Goal: Task Accomplishment & Management: Use online tool/utility

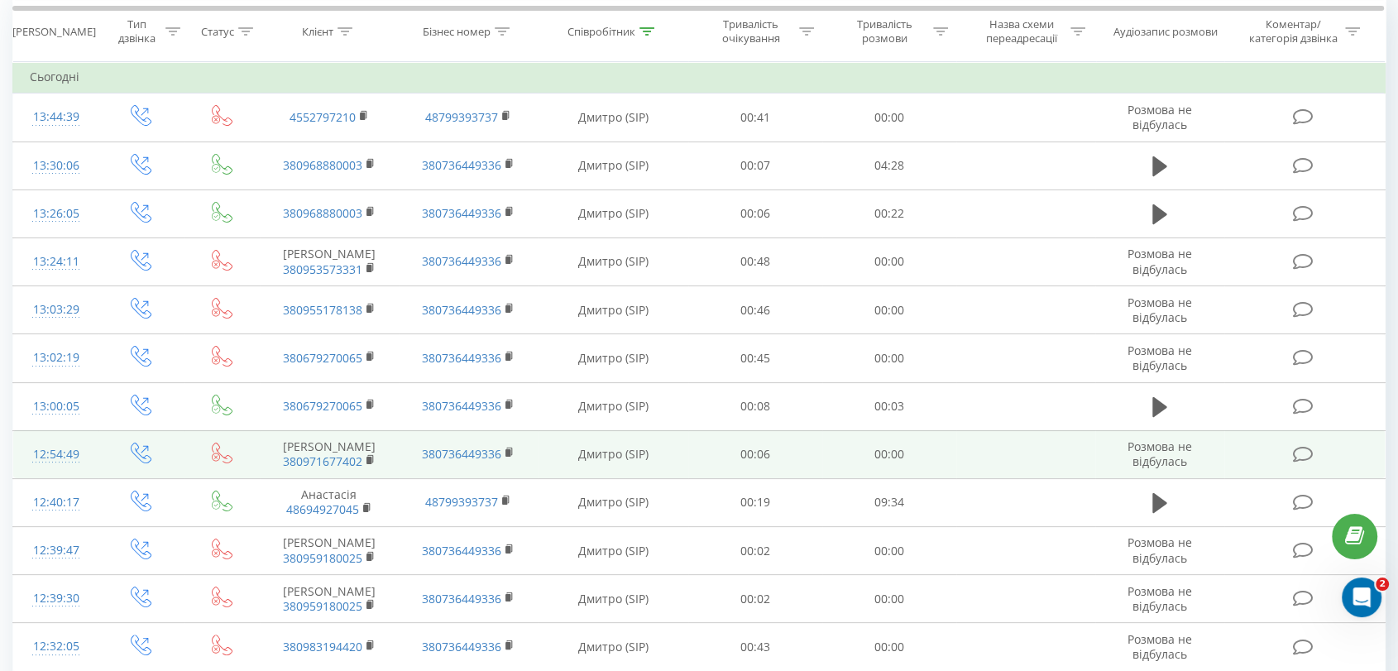
scroll to position [184, 0]
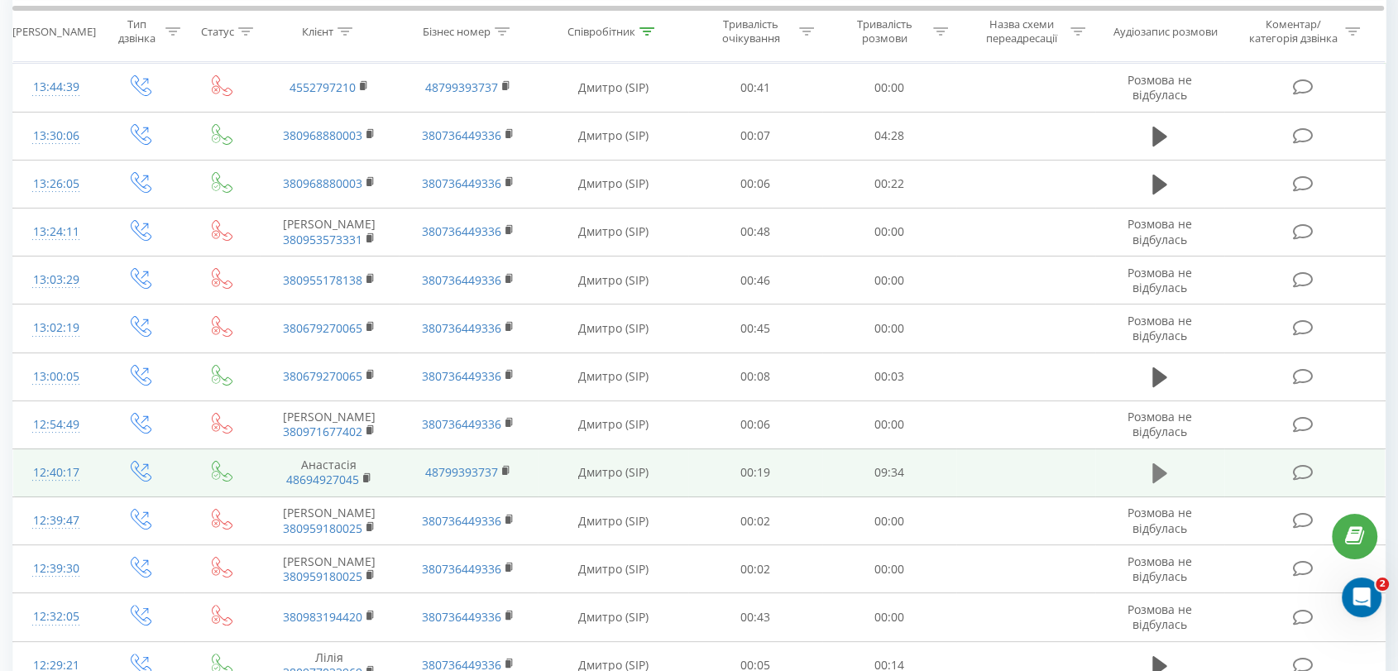
click at [1158, 483] on icon at bounding box center [1160, 473] width 15 height 20
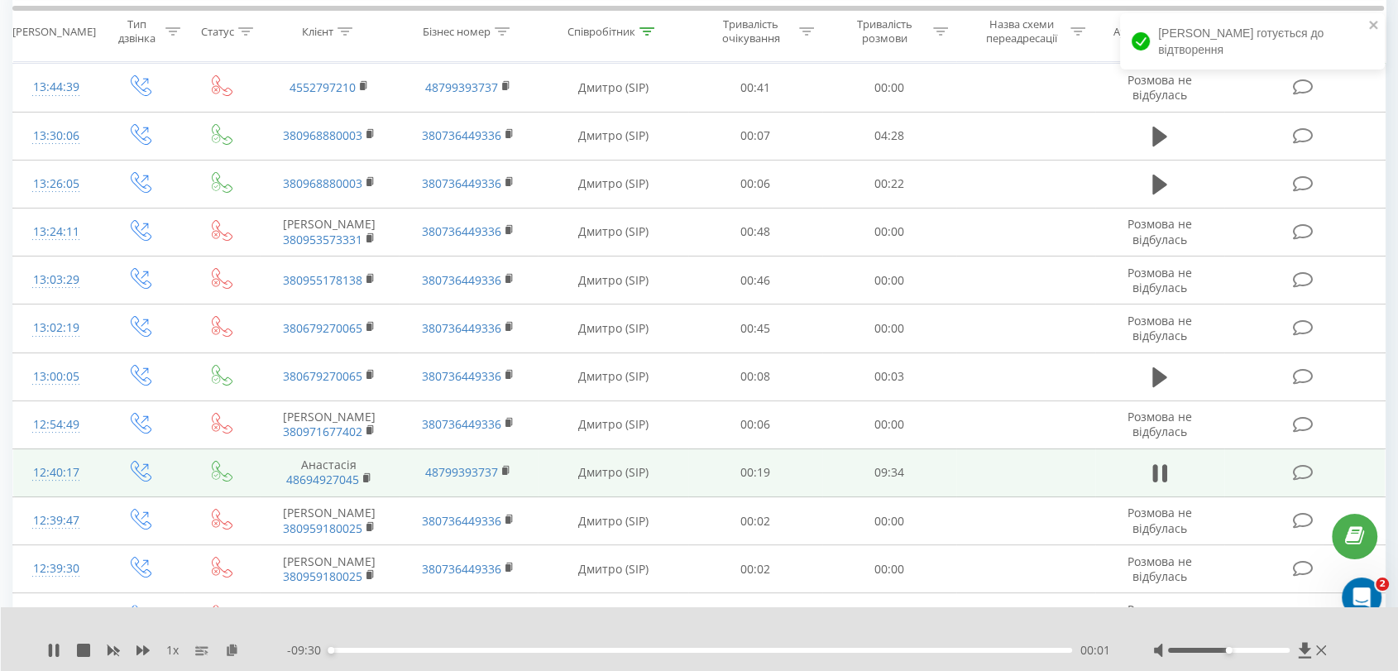
click at [339, 650] on div "00:01" at bounding box center [700, 650] width 743 height 5
click at [225, 650] on icon at bounding box center [232, 650] width 14 height 12
click at [50, 652] on icon at bounding box center [50, 650] width 3 height 13
